Goal: Task Accomplishment & Management: Use online tool/utility

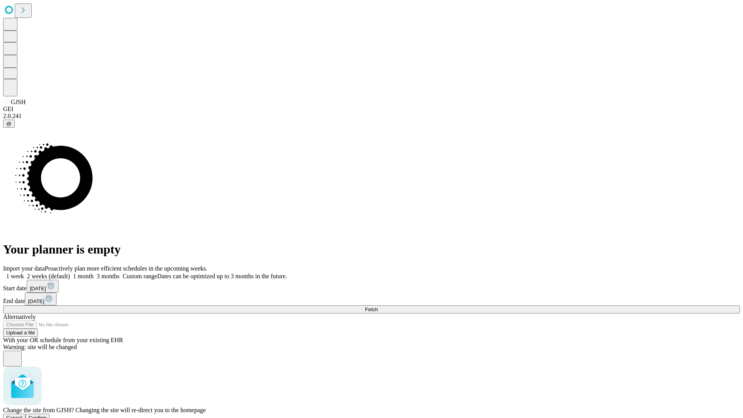
click at [47, 415] on span "Confirm" at bounding box center [38, 418] width 18 height 6
click at [24, 273] on label "1 week" at bounding box center [13, 276] width 21 height 7
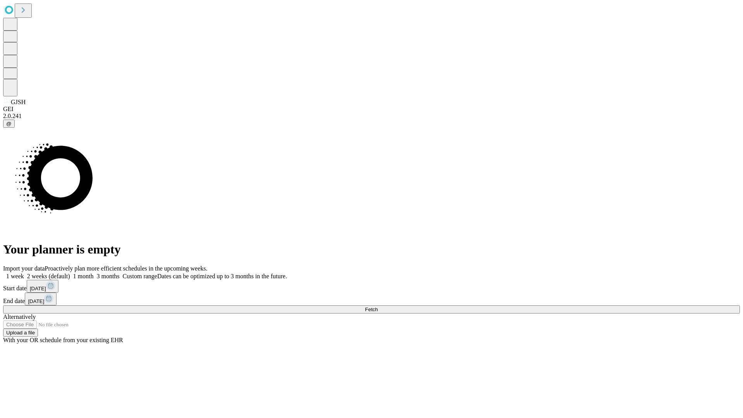
click at [378, 307] on span "Fetch" at bounding box center [371, 310] width 13 height 6
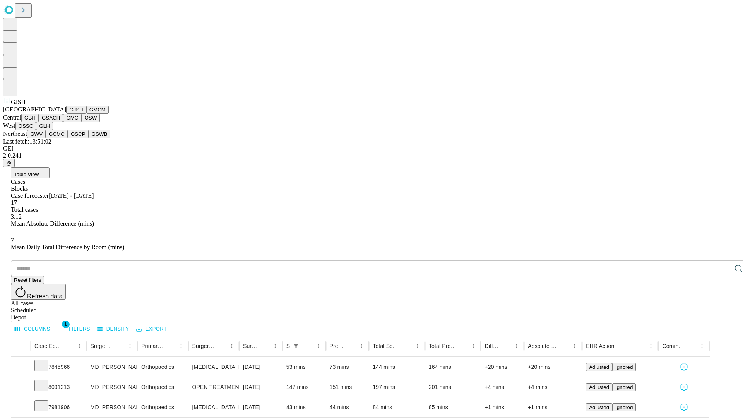
click at [86, 114] on button "GMCM" at bounding box center [97, 110] width 22 height 8
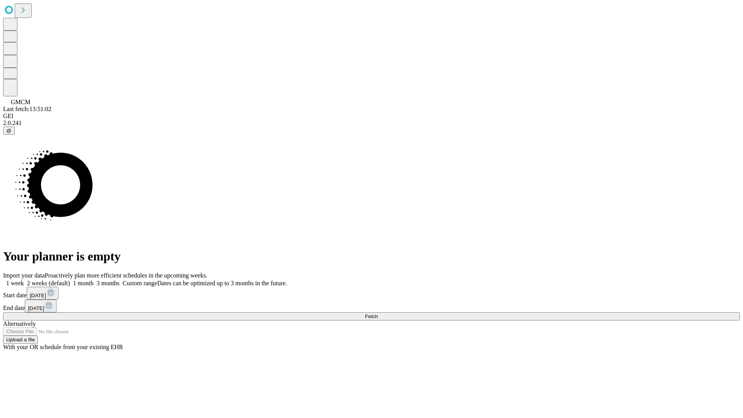
click at [24, 280] on label "1 week" at bounding box center [13, 283] width 21 height 7
click at [378, 314] on span "Fetch" at bounding box center [371, 317] width 13 height 6
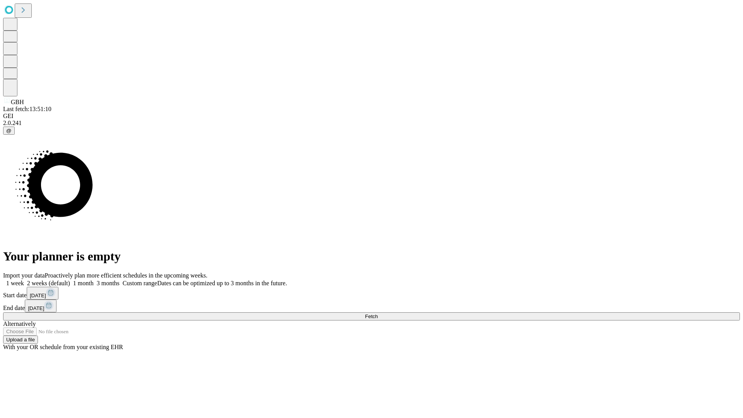
click at [378, 314] on span "Fetch" at bounding box center [371, 317] width 13 height 6
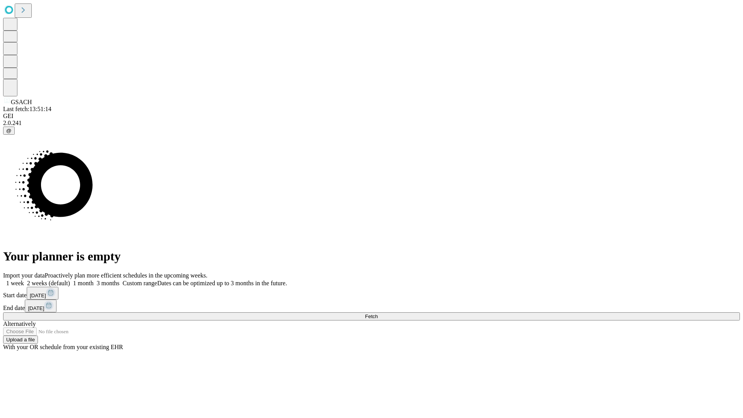
click at [24, 280] on label "1 week" at bounding box center [13, 283] width 21 height 7
click at [378, 314] on span "Fetch" at bounding box center [371, 317] width 13 height 6
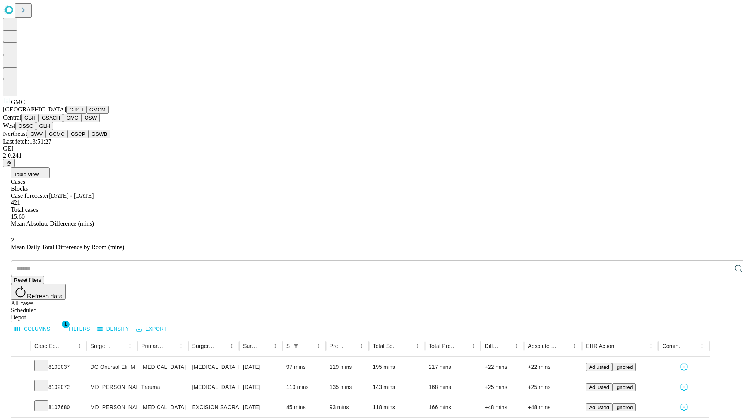
click at [82, 122] on button "OSW" at bounding box center [91, 118] width 19 height 8
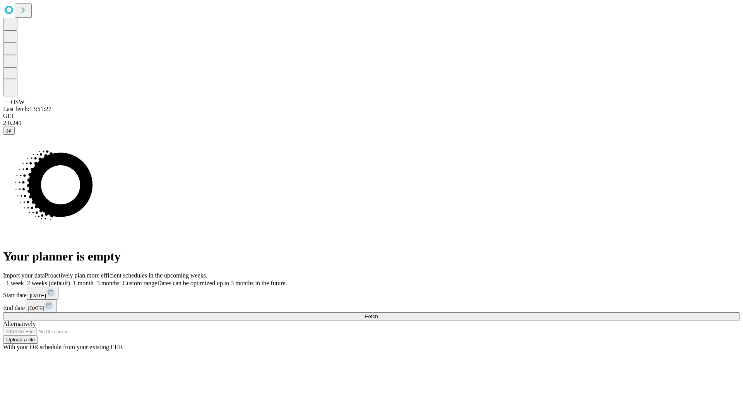
click at [378, 314] on span "Fetch" at bounding box center [371, 317] width 13 height 6
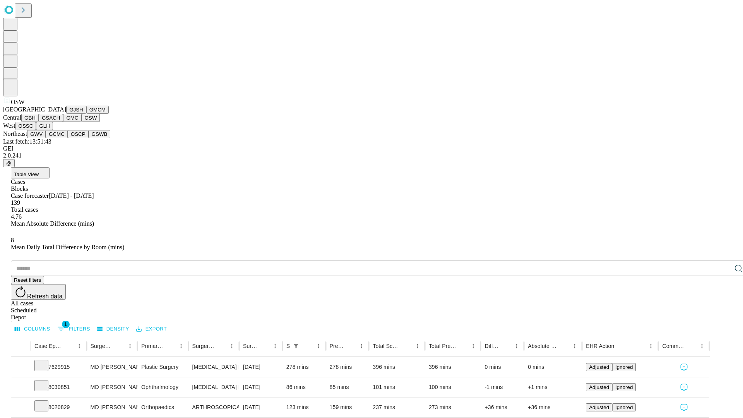
click at [36, 130] on button "OSSC" at bounding box center [25, 126] width 21 height 8
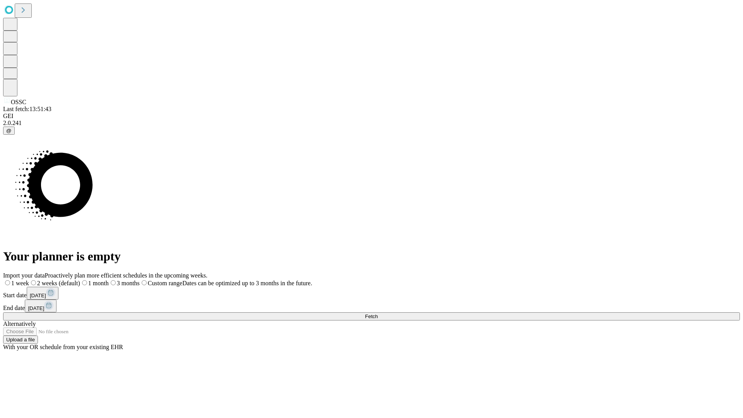
click at [29, 280] on label "1 week" at bounding box center [16, 283] width 26 height 7
click at [378, 314] on span "Fetch" at bounding box center [371, 317] width 13 height 6
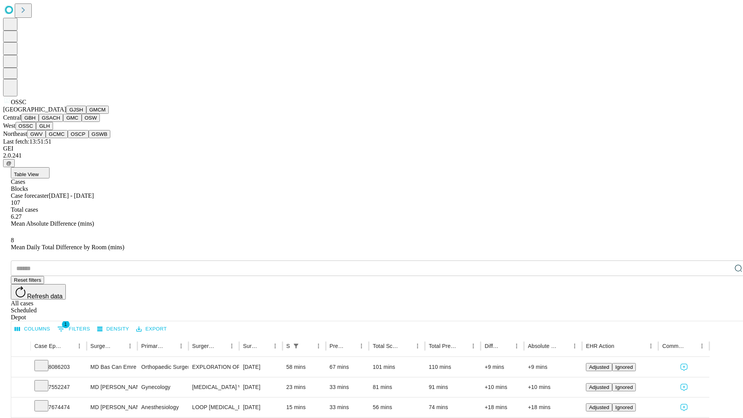
click at [53, 130] on button "GLH" at bounding box center [44, 126] width 17 height 8
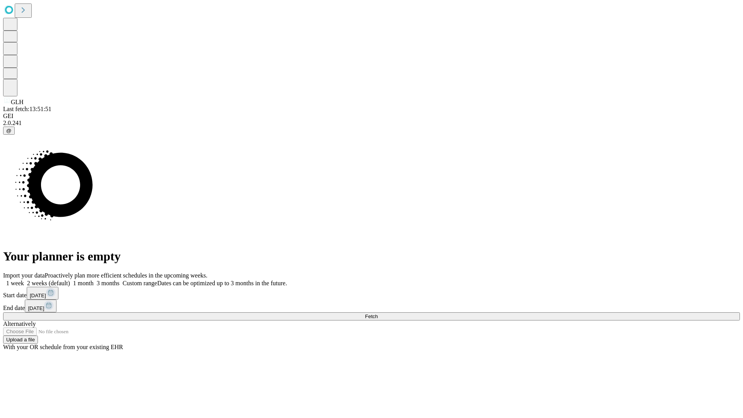
click at [378, 314] on span "Fetch" at bounding box center [371, 317] width 13 height 6
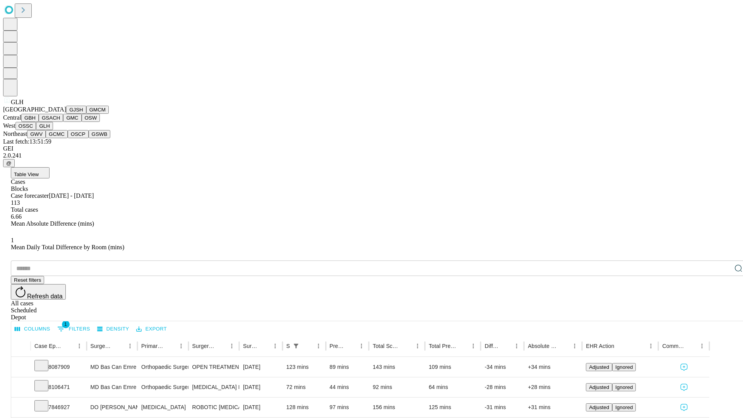
click at [46, 138] on button "GWV" at bounding box center [36, 134] width 19 height 8
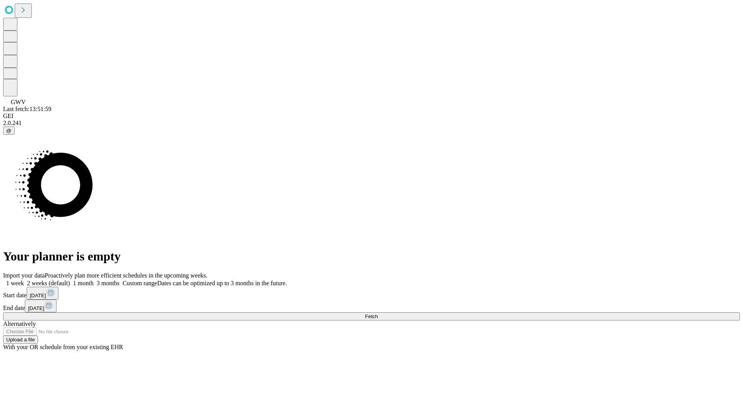
click at [24, 280] on label "1 week" at bounding box center [13, 283] width 21 height 7
click at [378, 314] on span "Fetch" at bounding box center [371, 317] width 13 height 6
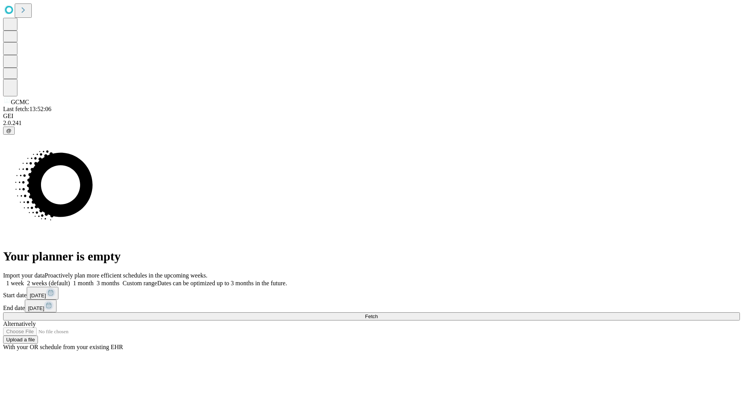
click at [24, 280] on label "1 week" at bounding box center [13, 283] width 21 height 7
click at [378, 314] on span "Fetch" at bounding box center [371, 317] width 13 height 6
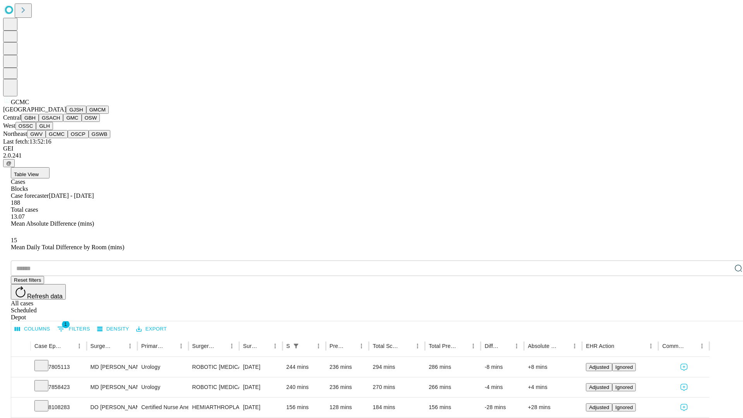
click at [68, 138] on button "OSCP" at bounding box center [78, 134] width 21 height 8
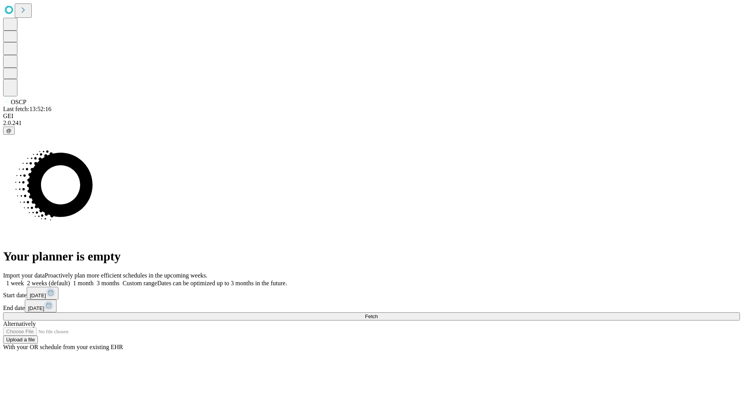
click at [378, 314] on span "Fetch" at bounding box center [371, 317] width 13 height 6
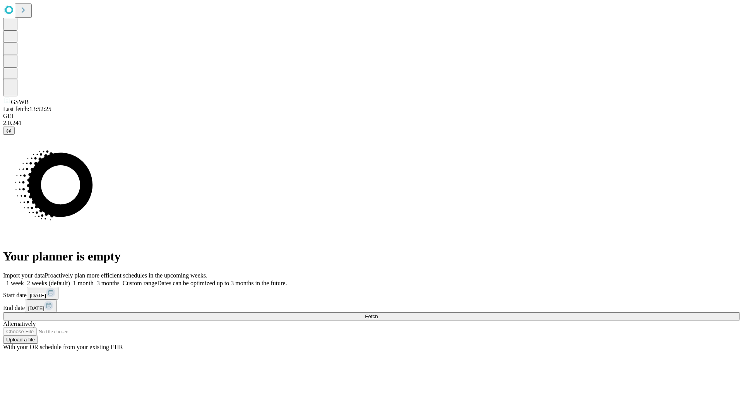
click at [24, 280] on label "1 week" at bounding box center [13, 283] width 21 height 7
click at [378, 314] on span "Fetch" at bounding box center [371, 317] width 13 height 6
